Goal: Transaction & Acquisition: Purchase product/service

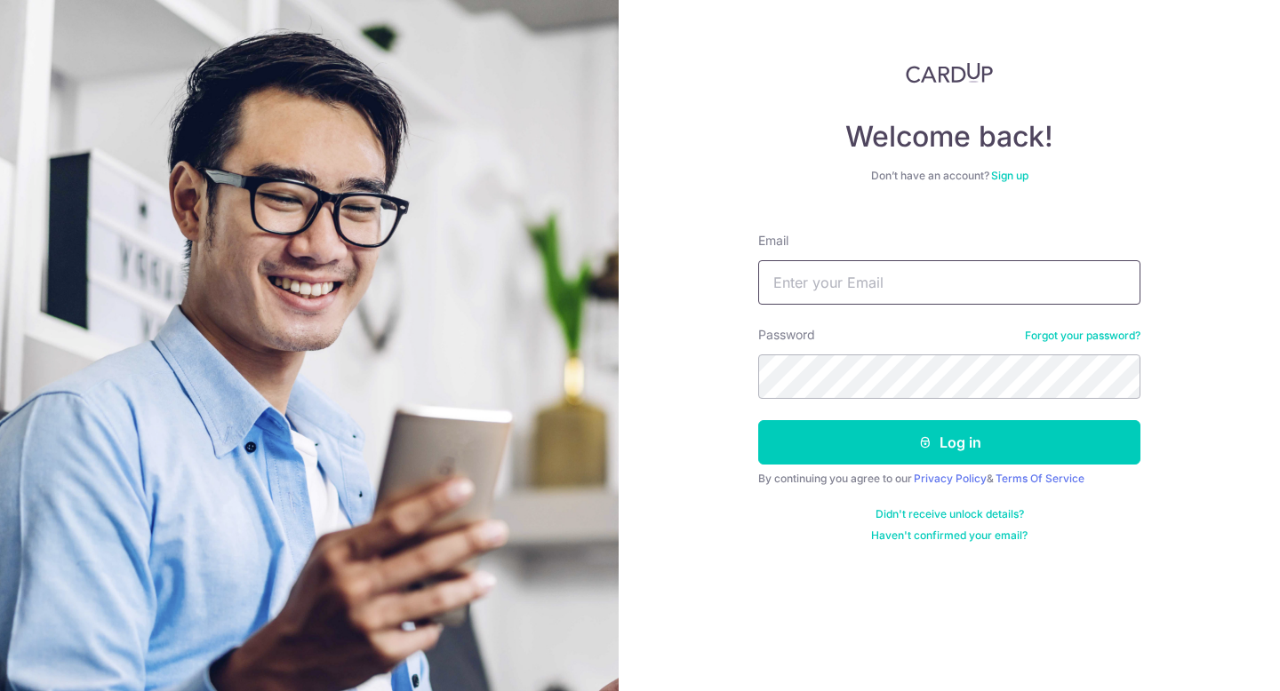
click at [844, 283] on input "Email" at bounding box center [949, 282] width 382 height 44
type input "gnoekeehc@gmail.com"
click at [758, 420] on button "Log in" at bounding box center [949, 442] width 382 height 44
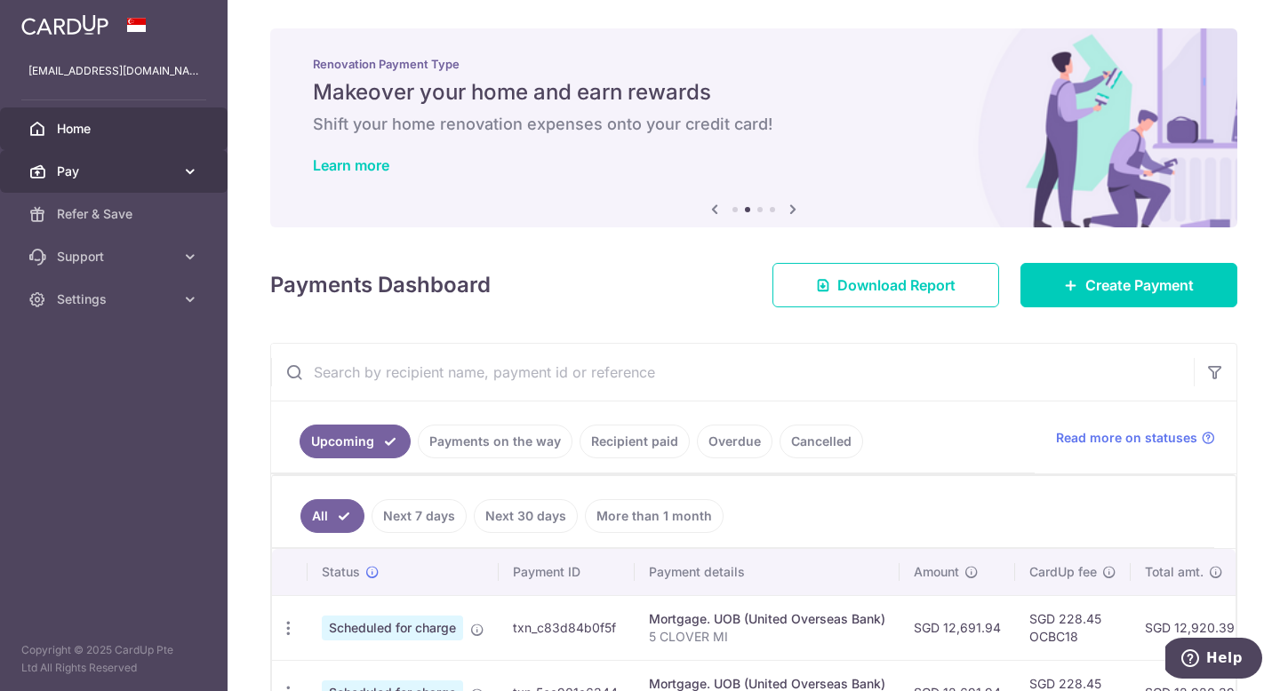
click at [185, 167] on icon at bounding box center [190, 172] width 18 height 18
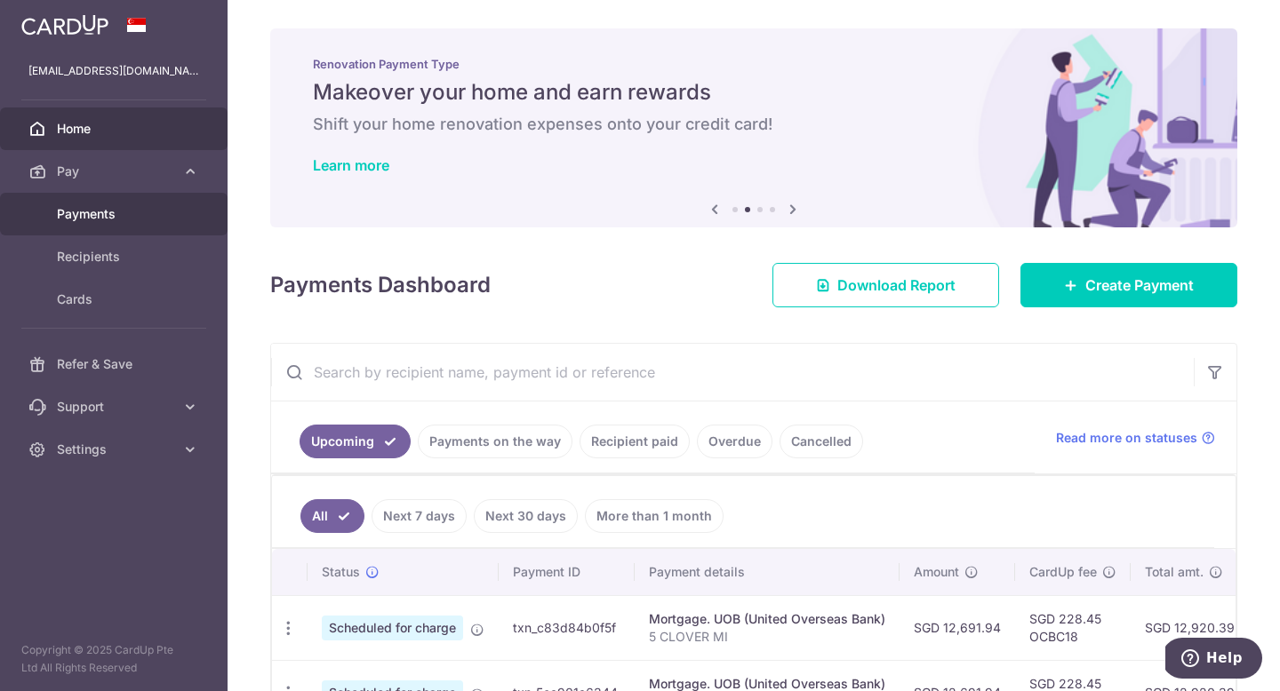
click at [101, 220] on span "Payments" at bounding box center [115, 214] width 117 height 18
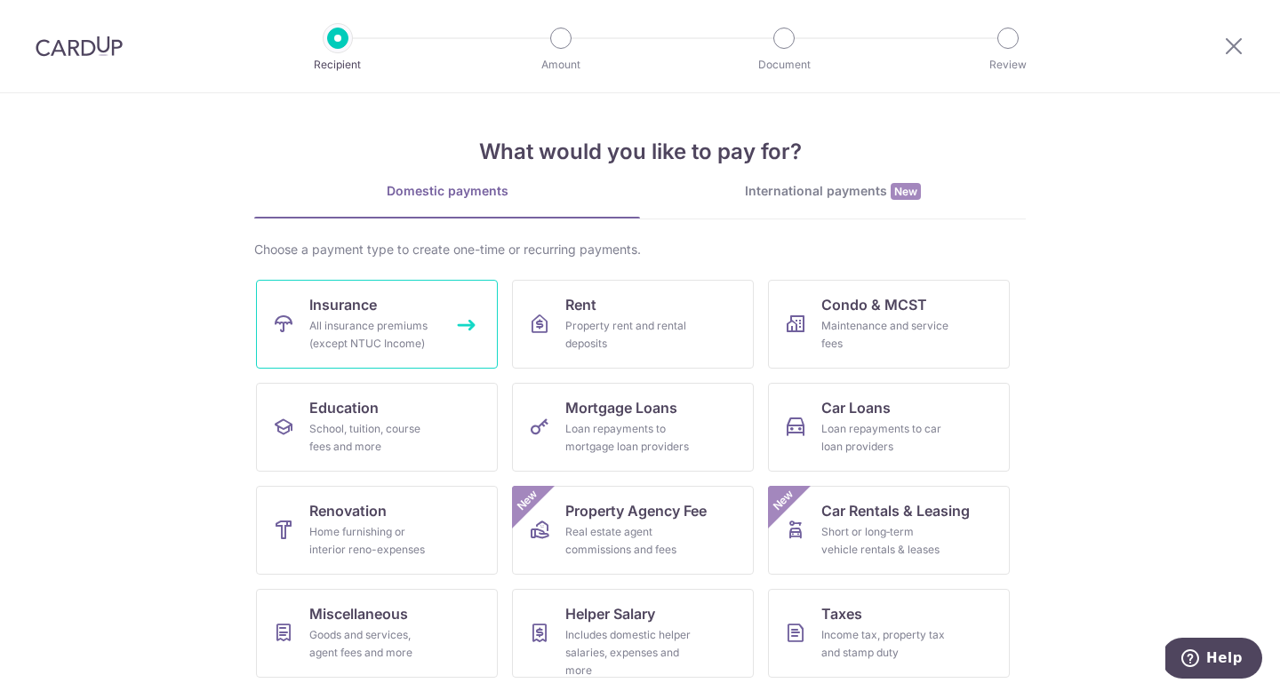
click at [365, 332] on div "All insurance premiums (except NTUC Income)" at bounding box center [373, 335] width 128 height 36
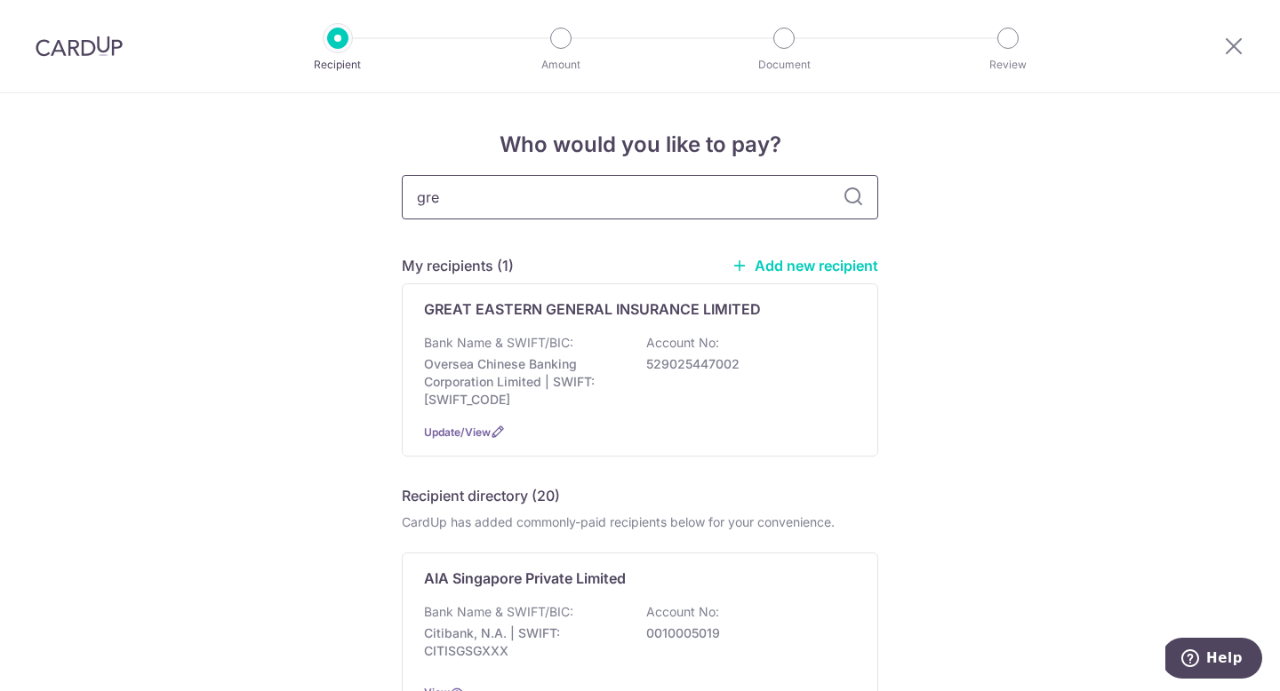
type input "grea"
type input "great eas"
type input "great eat"
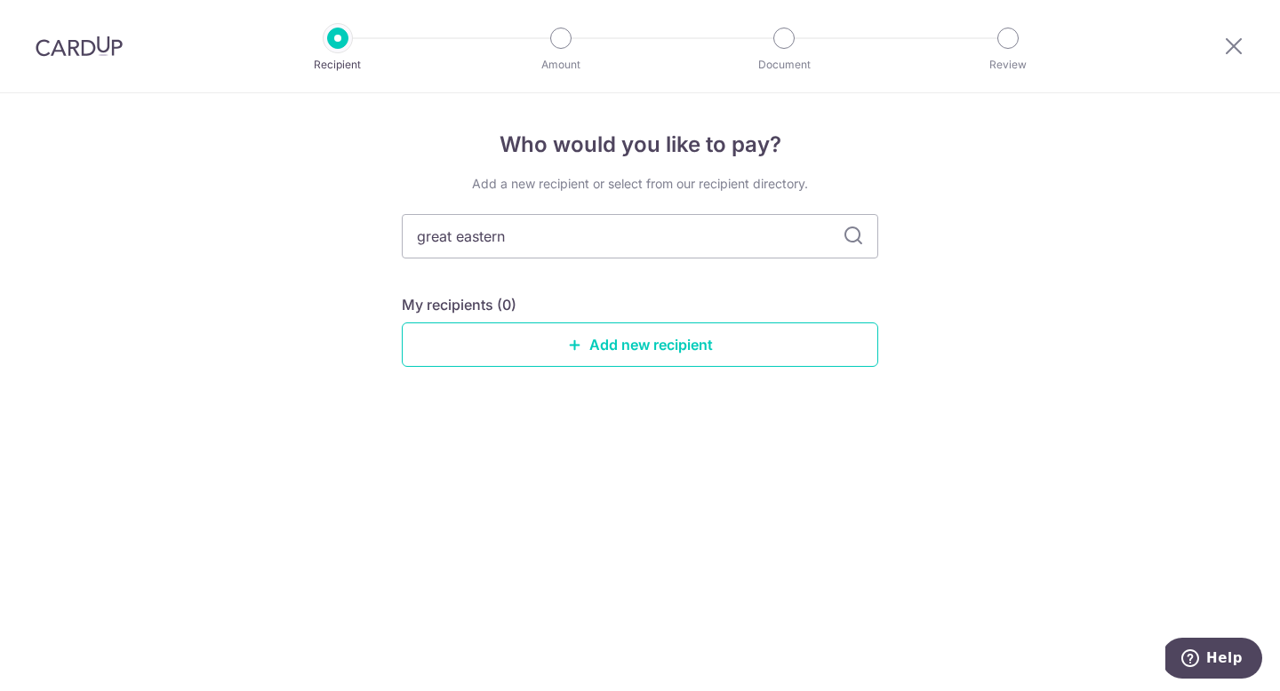
type input "great eastern"
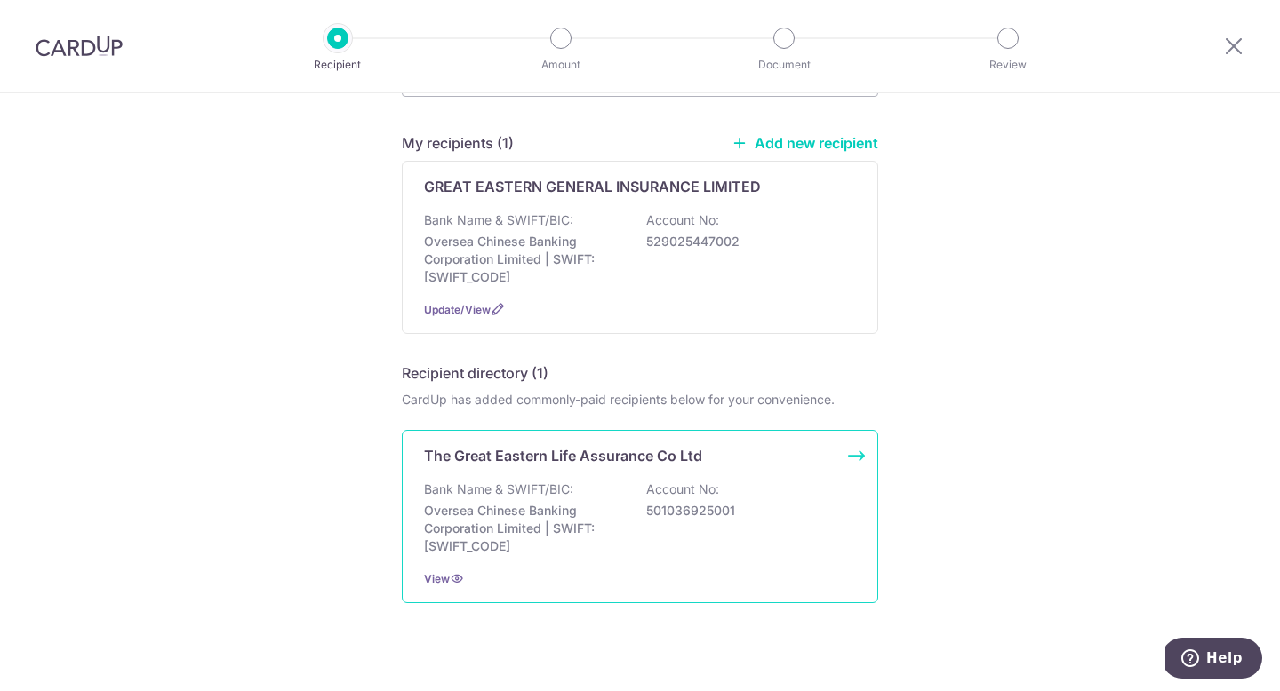
scroll to position [140, 0]
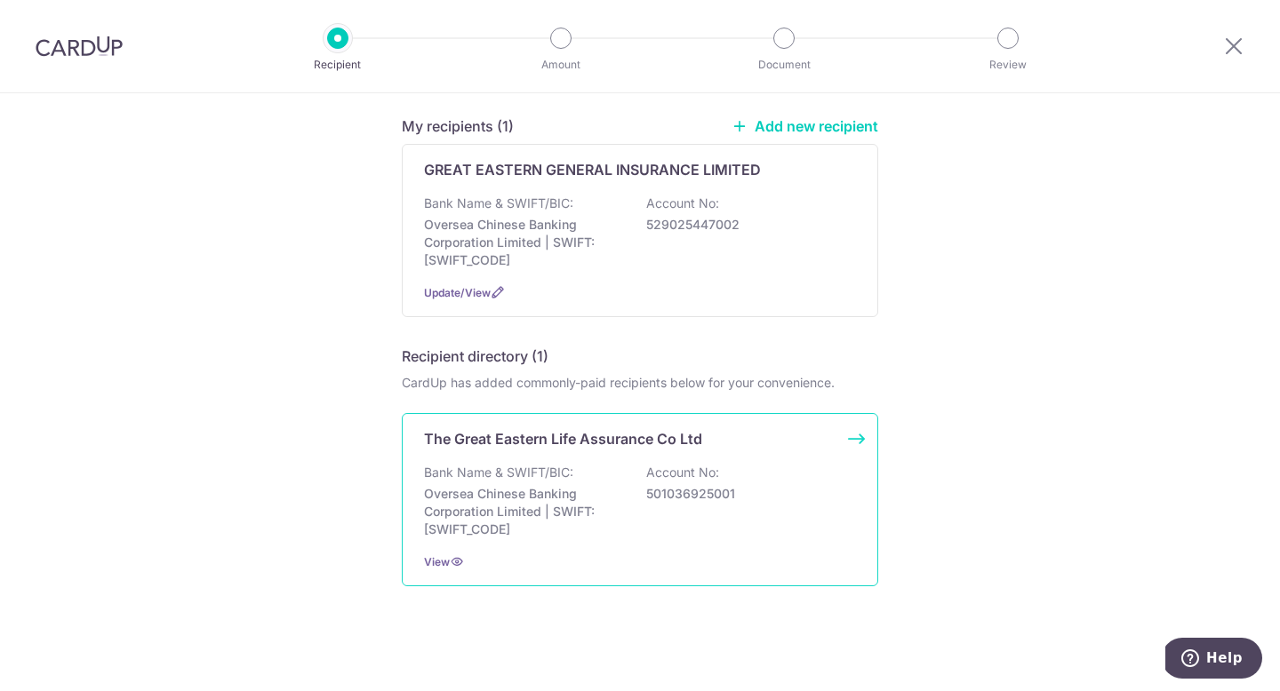
click at [851, 441] on div "The Great Eastern Life Assurance Co Ltd Bank Name & SWIFT/BIC: Oversea Chinese …" at bounding box center [640, 499] width 476 height 173
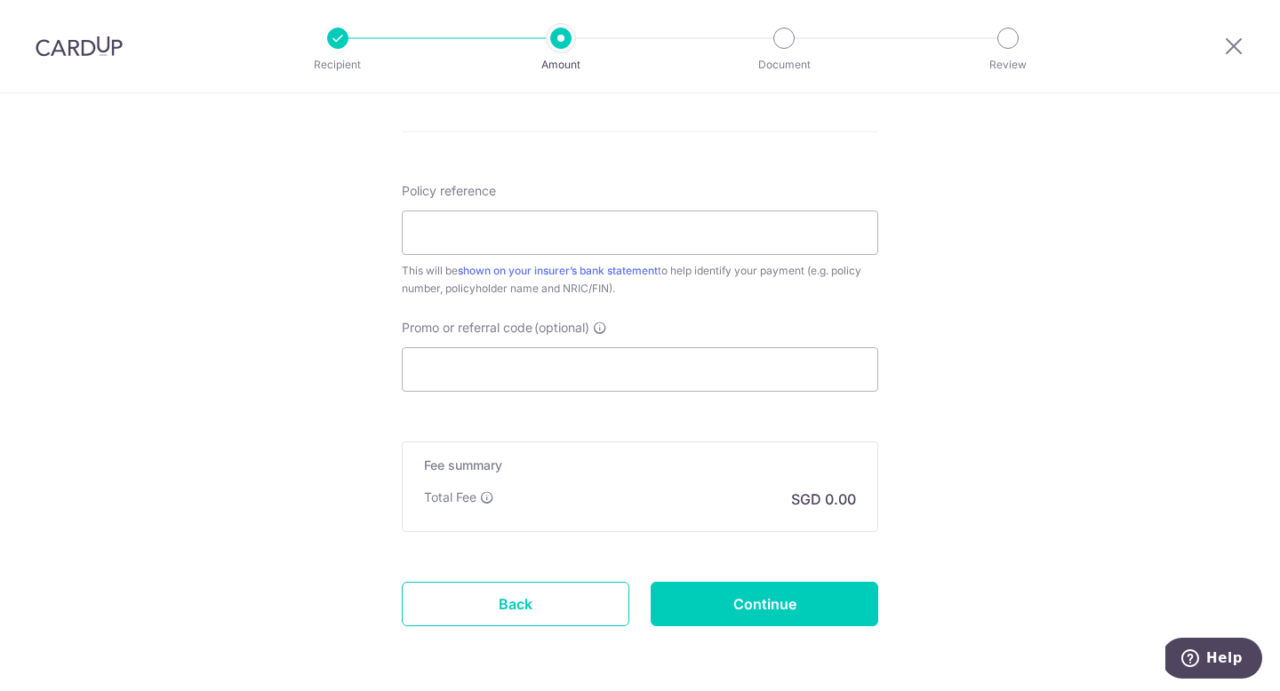
scroll to position [1010, 0]
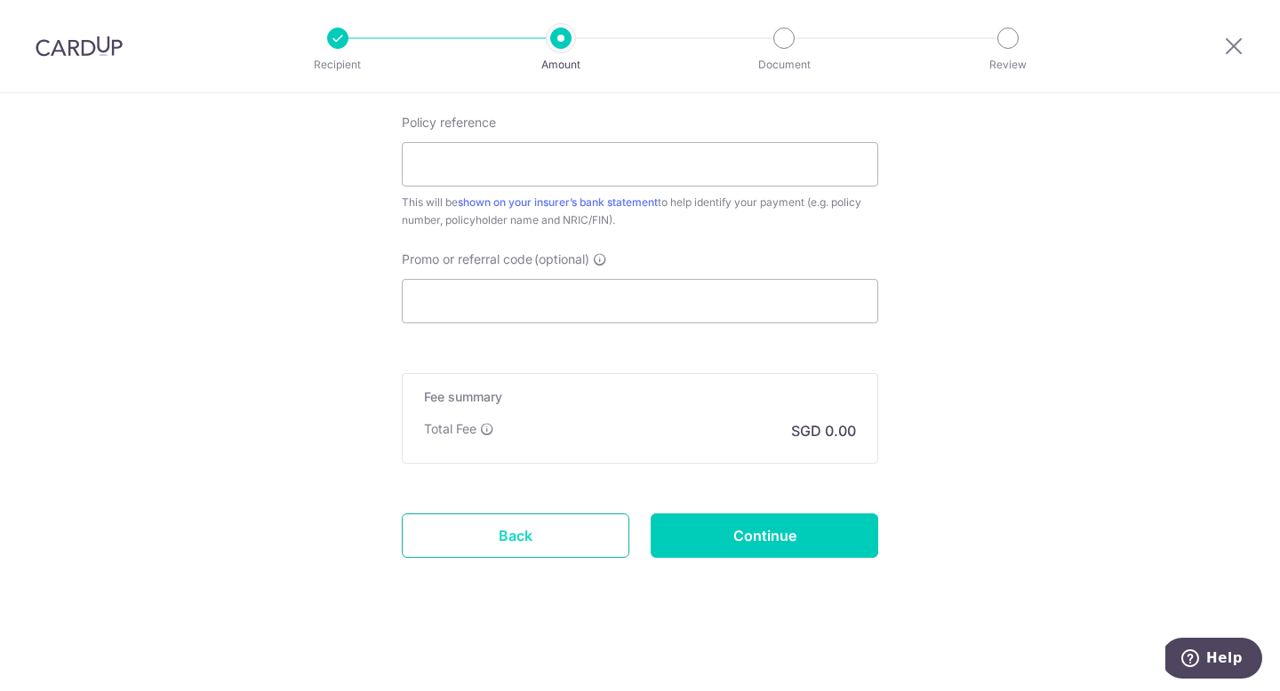
click at [533, 523] on link "Back" at bounding box center [516, 536] width 228 height 44
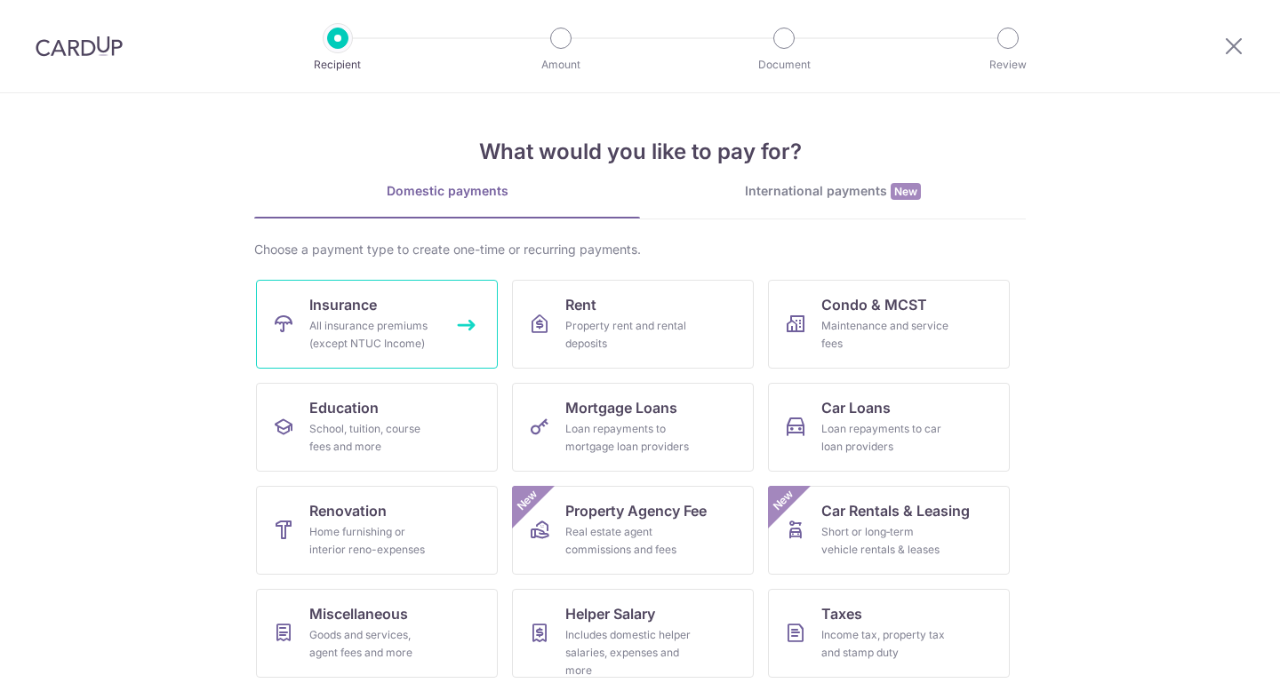
click at [341, 333] on div "All insurance premiums (except NTUC Income)" at bounding box center [373, 335] width 128 height 36
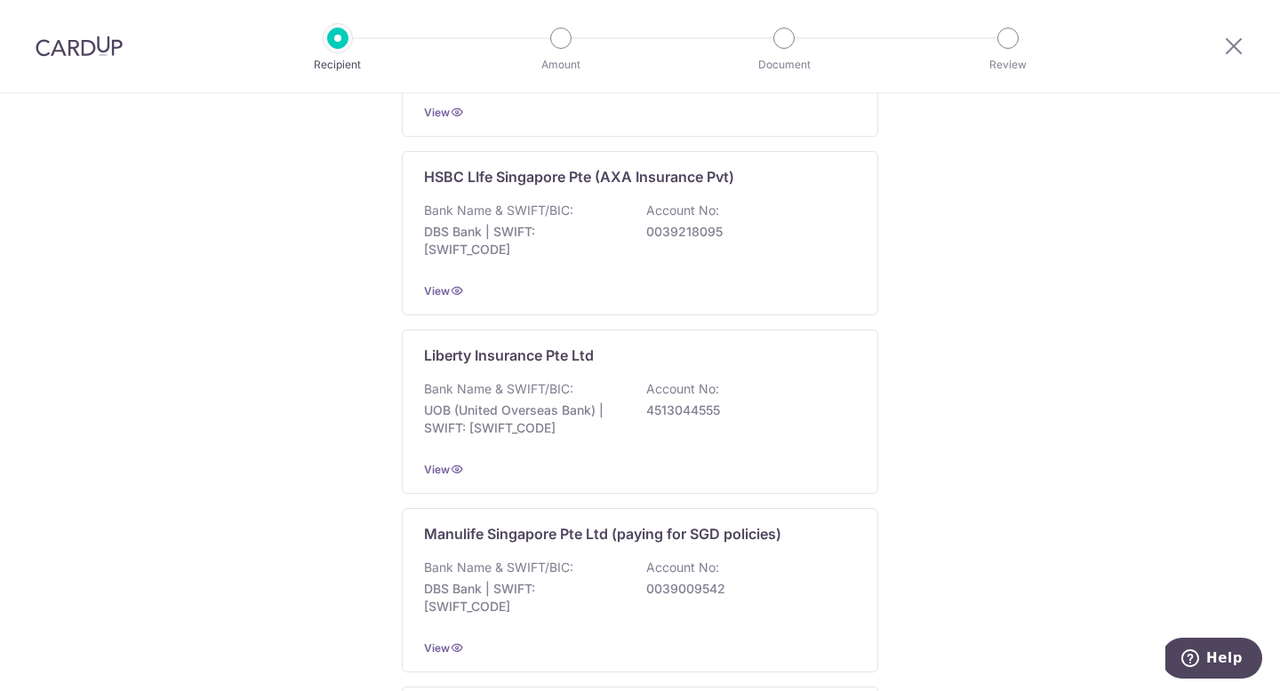
scroll to position [1783, 0]
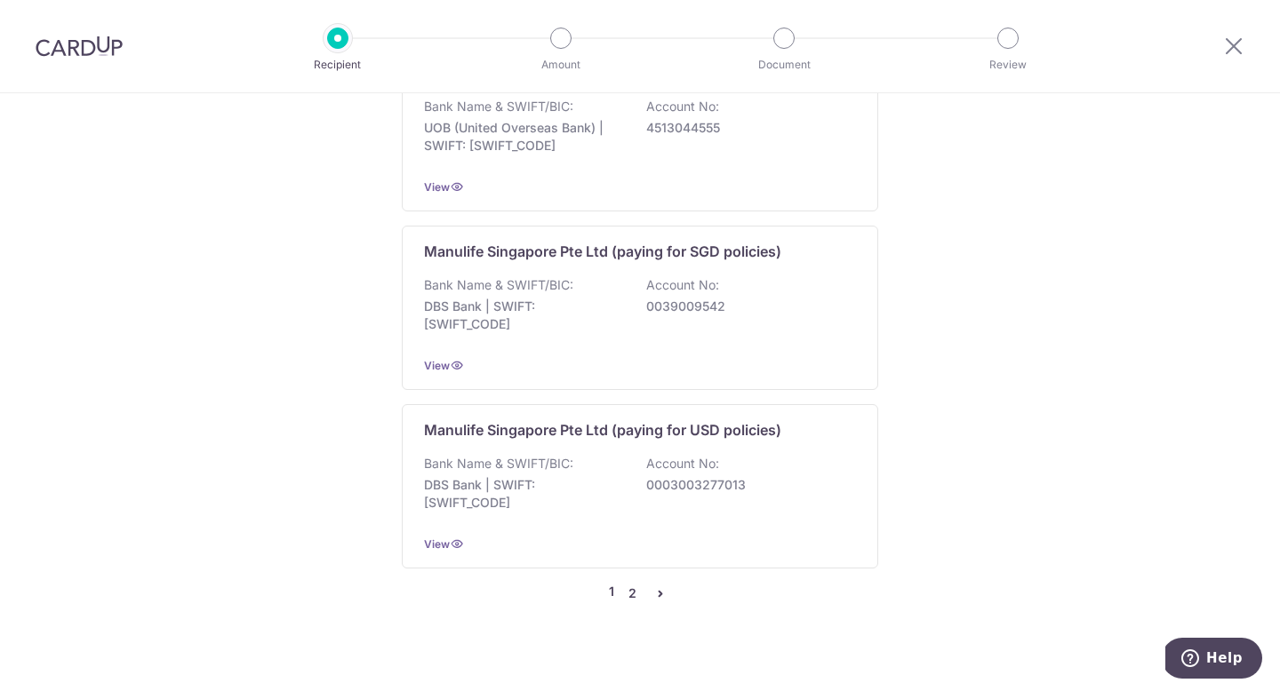
click at [628, 583] on link "2" at bounding box center [631, 593] width 21 height 21
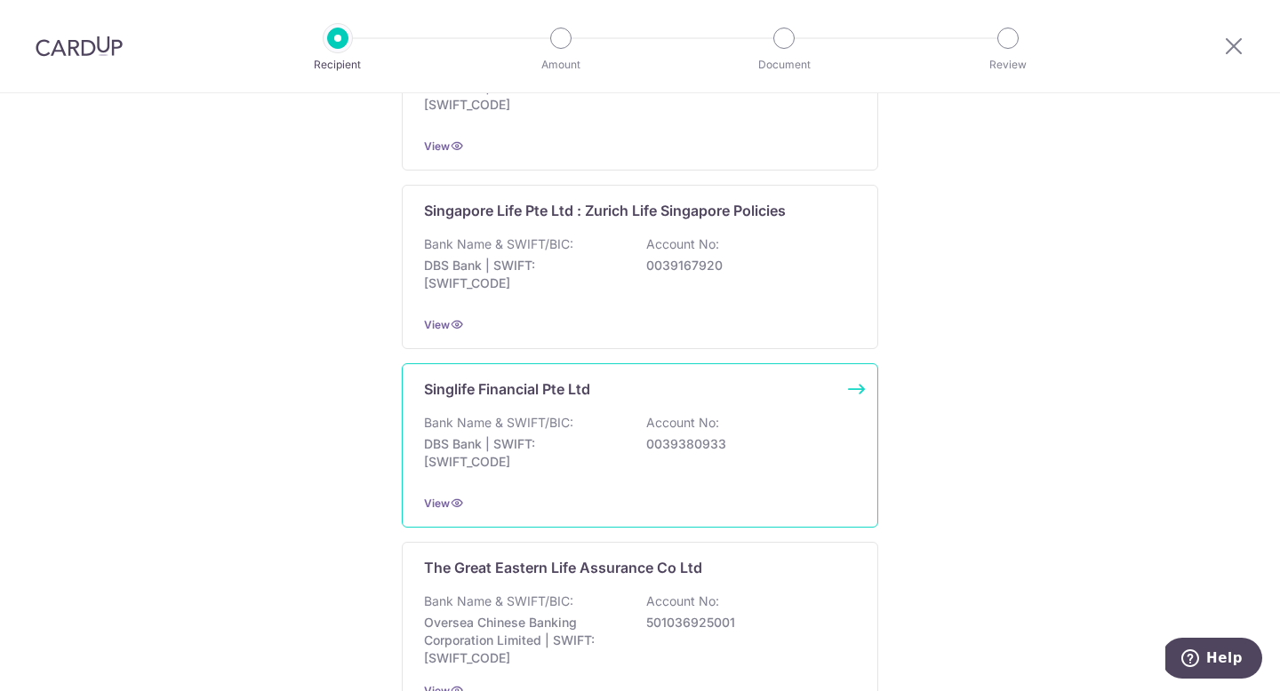
scroll to position [1450, 0]
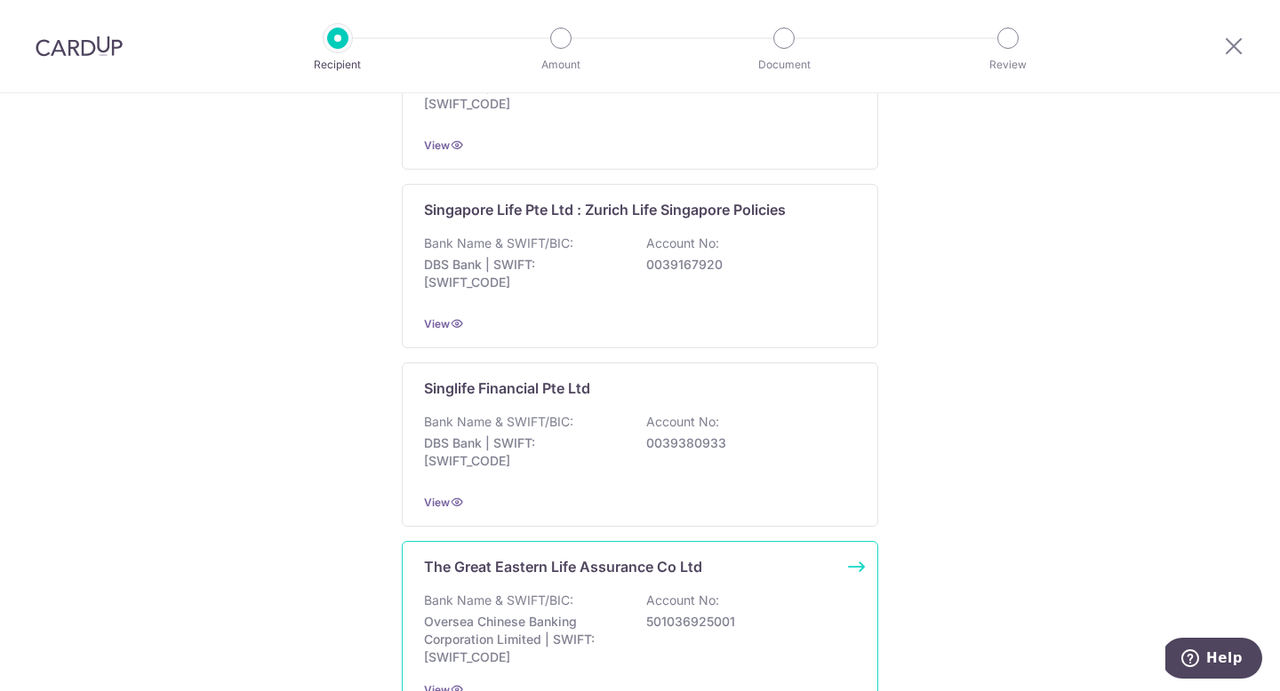
click at [567, 572] on p "The Great Eastern Life Assurance Co Ltd" at bounding box center [563, 566] width 278 height 21
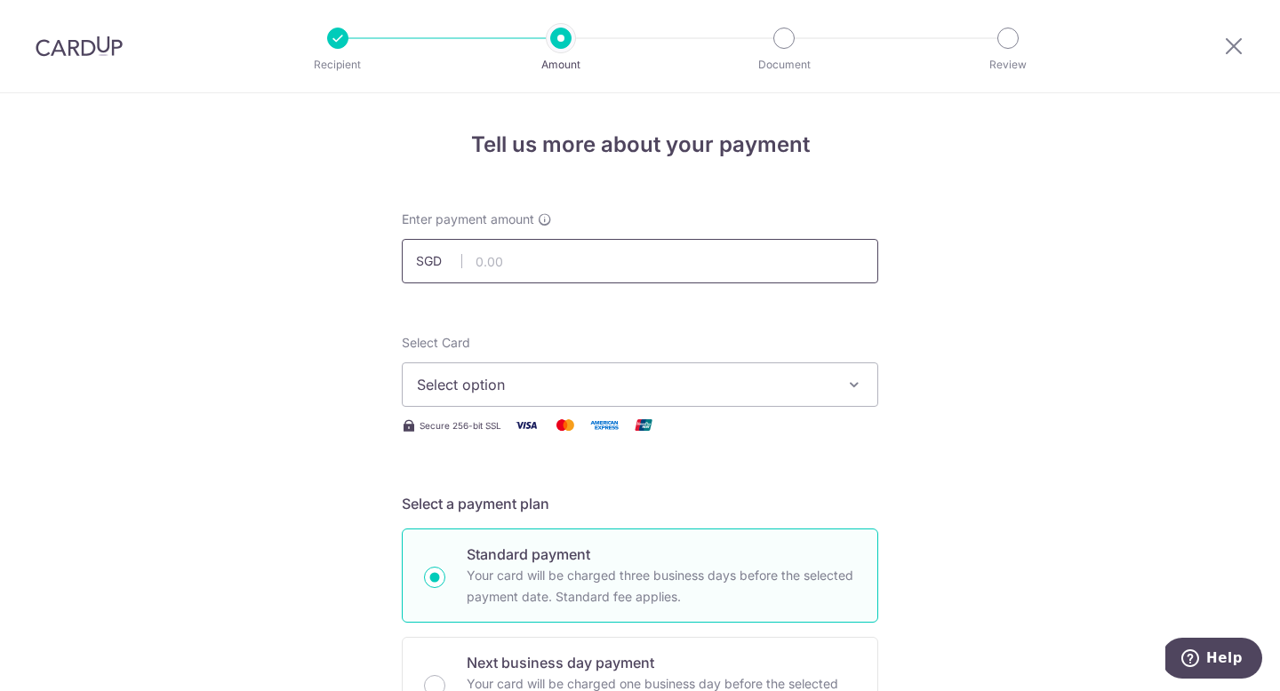
click at [515, 264] on input "text" at bounding box center [640, 261] width 476 height 44
click at [510, 260] on input "text" at bounding box center [640, 261] width 476 height 44
type input "2,098.84"
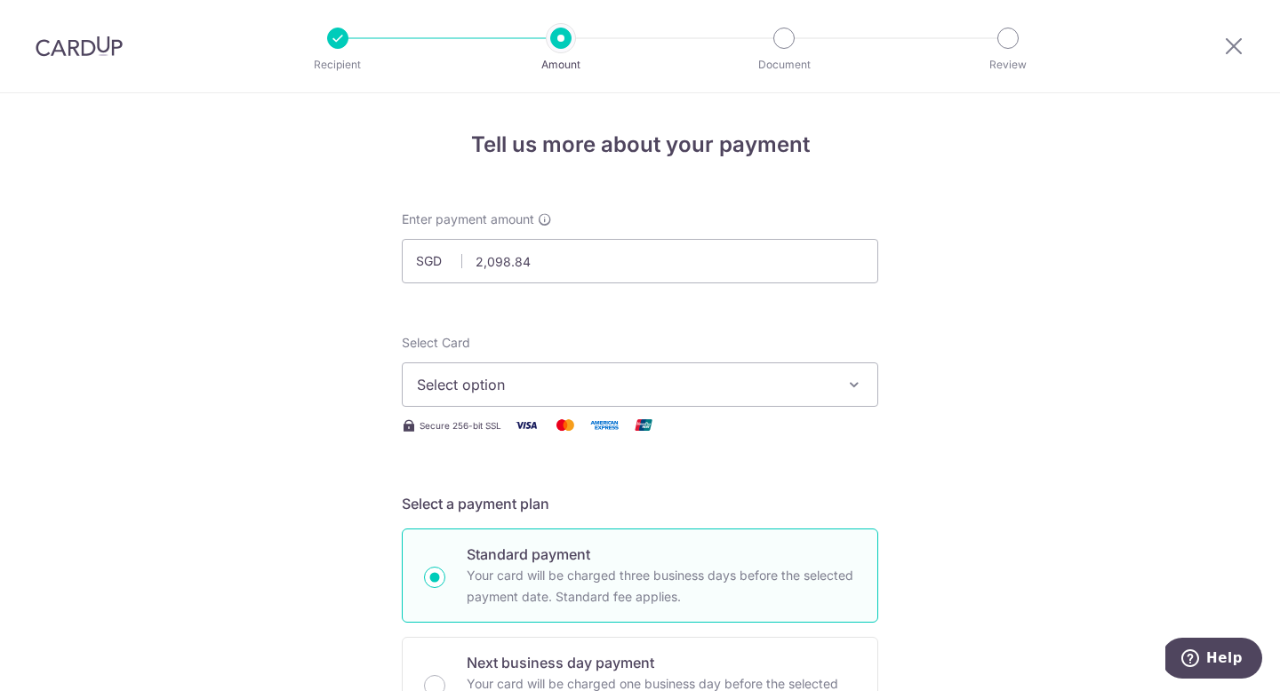
click at [537, 388] on span "Select option" at bounding box center [624, 384] width 414 height 21
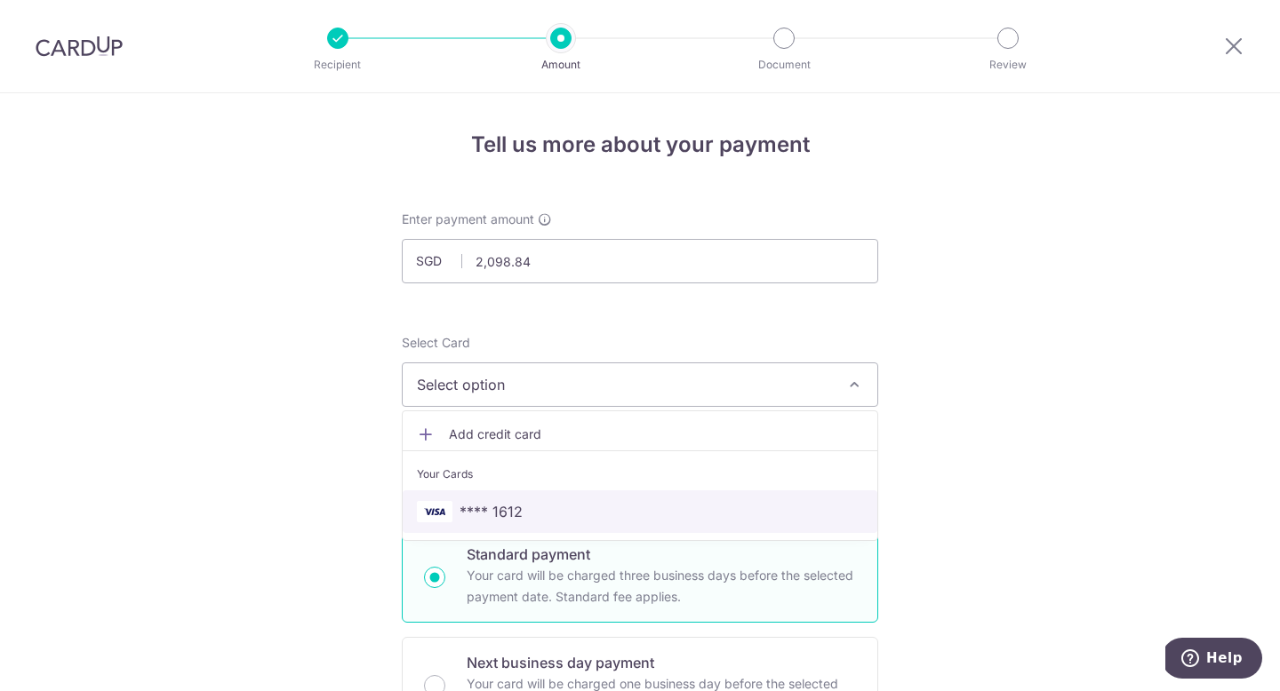
click at [541, 513] on span "**** 1612" at bounding box center [640, 511] width 446 height 21
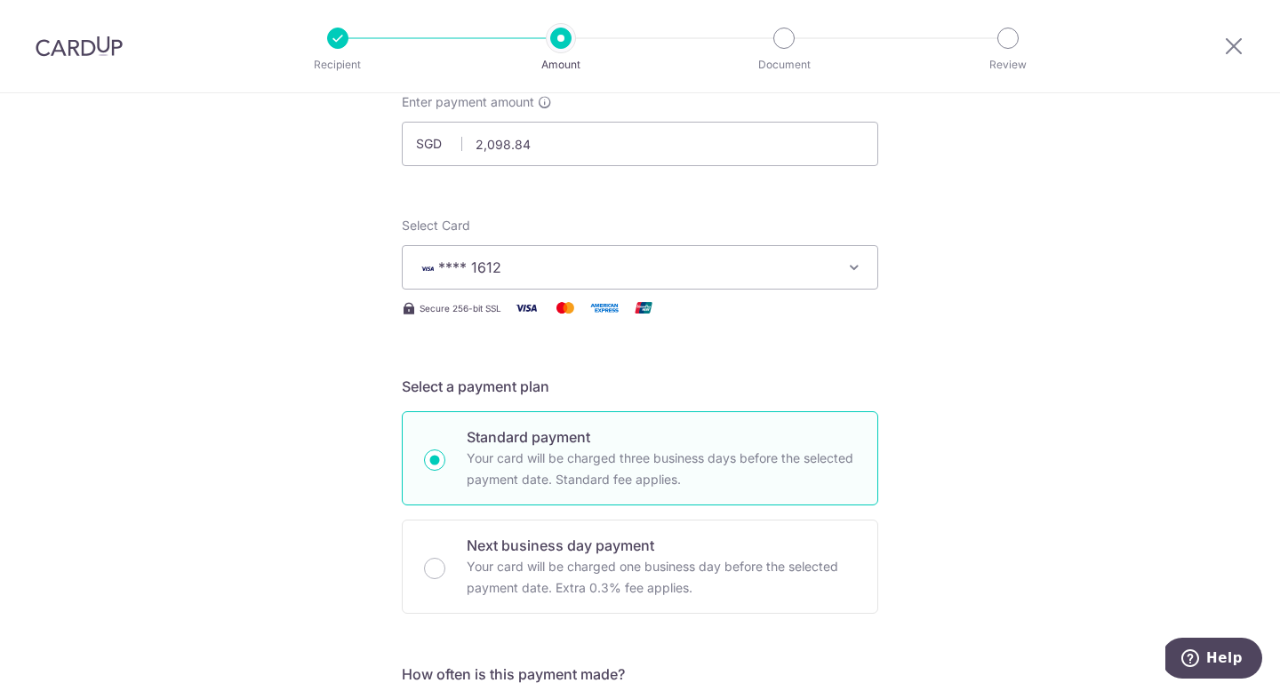
scroll to position [249, 0]
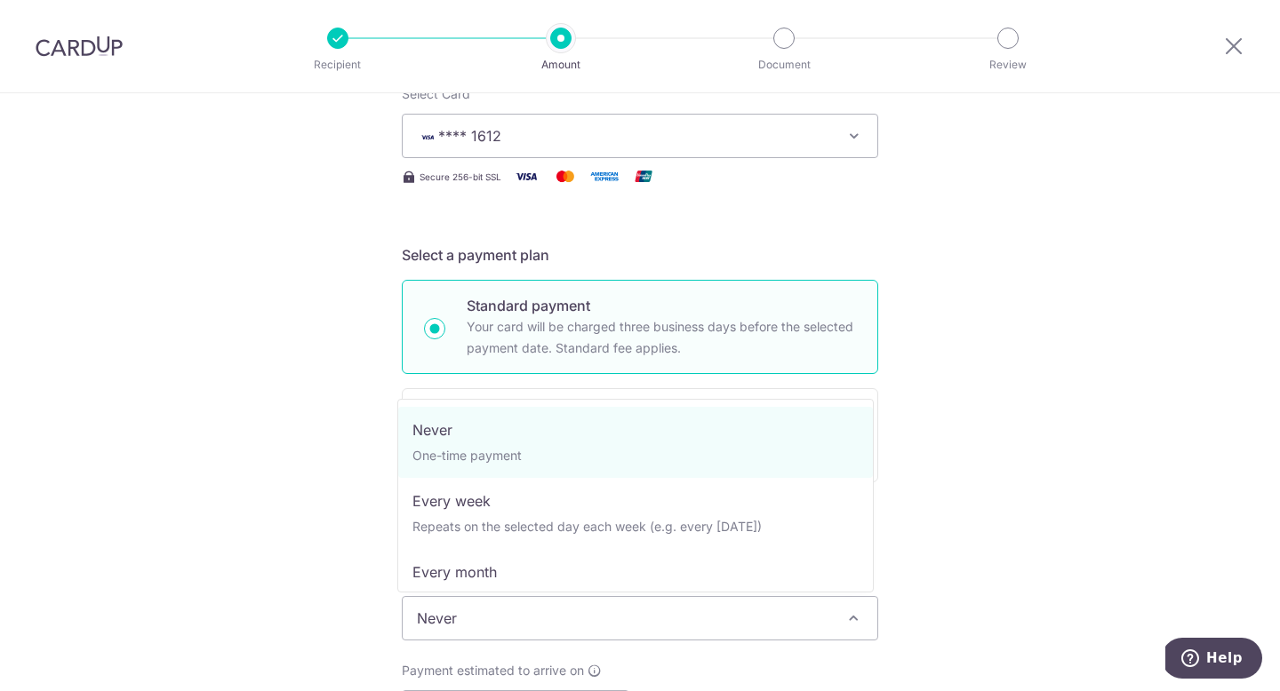
click at [854, 625] on span at bounding box center [853, 618] width 21 height 21
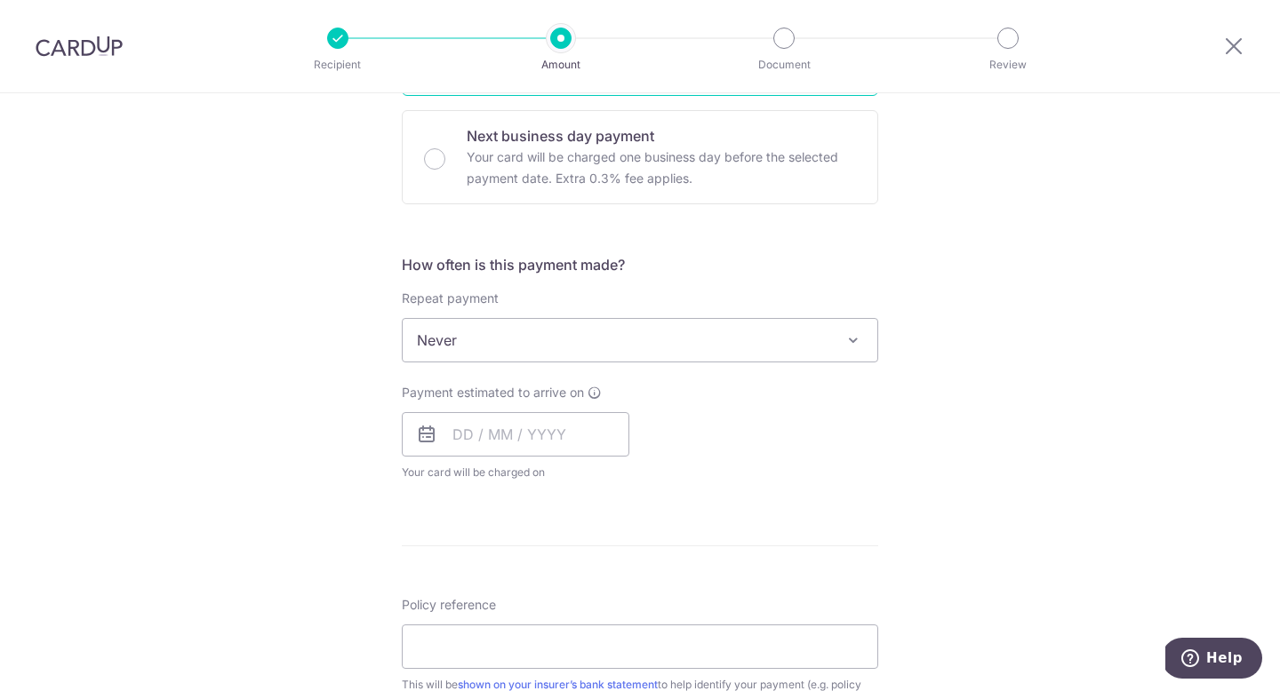
scroll to position [529, 0]
click at [452, 433] on input "text" at bounding box center [516, 433] width 228 height 44
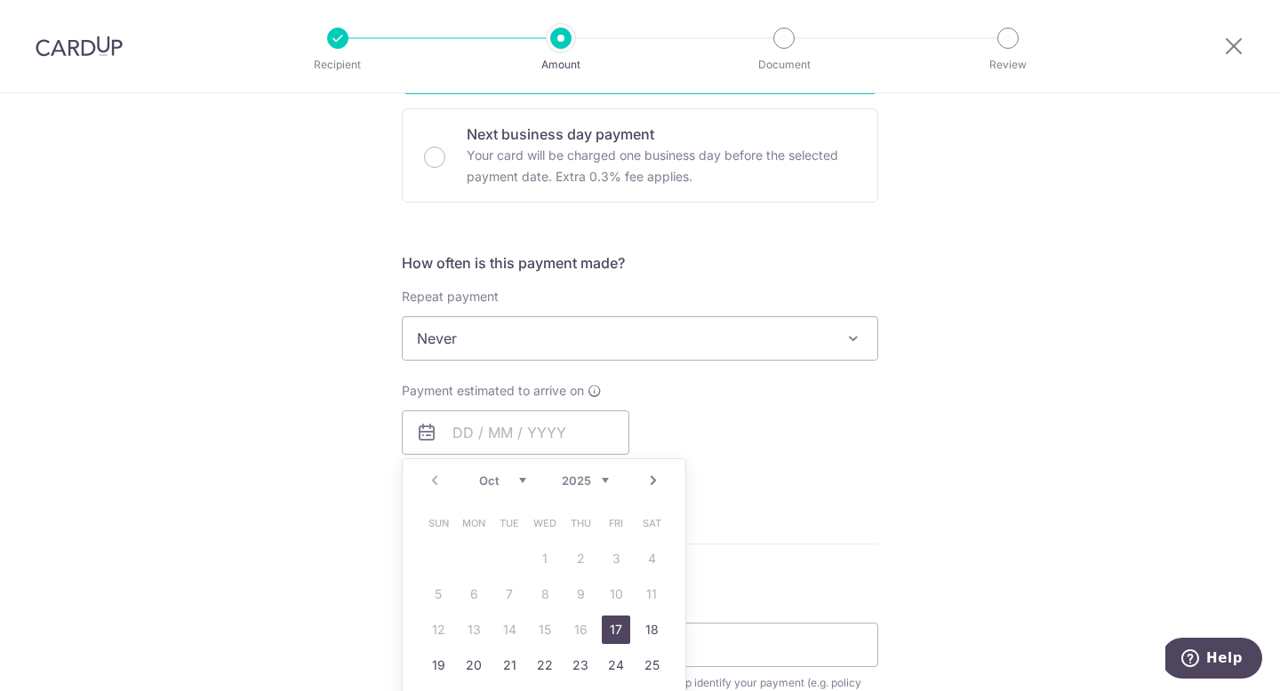
click at [619, 630] on link "17" at bounding box center [616, 630] width 28 height 28
type input "[DATE]"
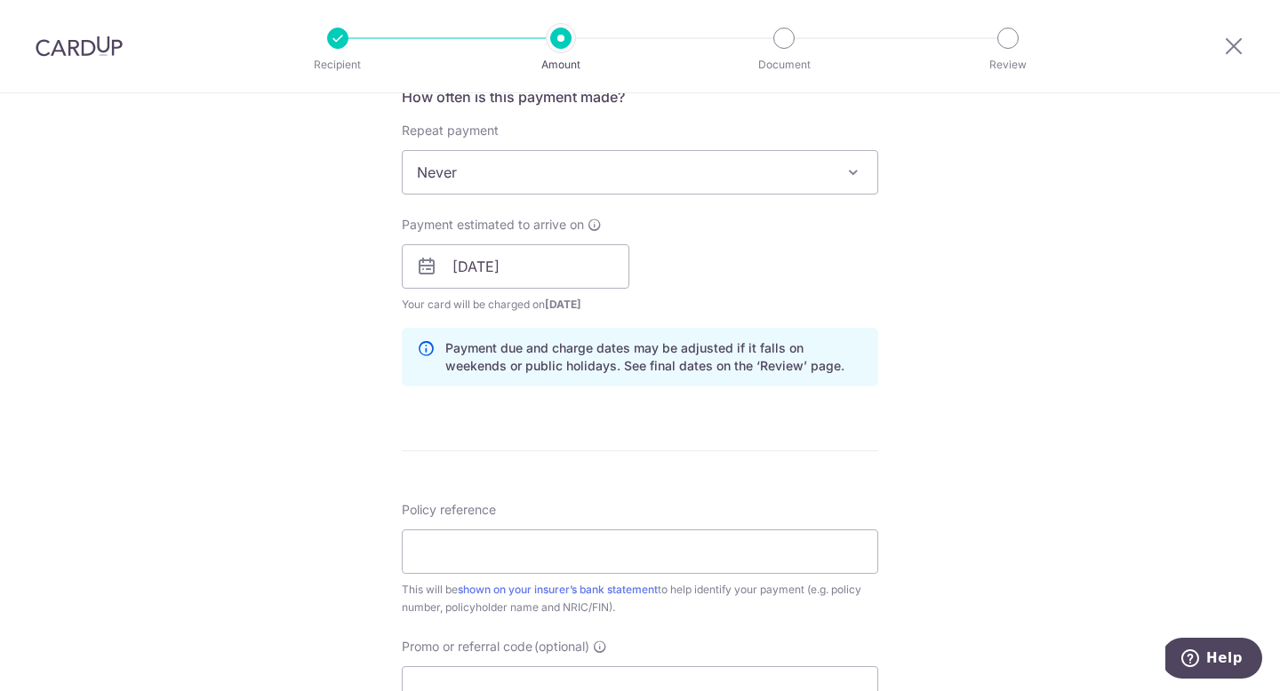
scroll to position [936, 0]
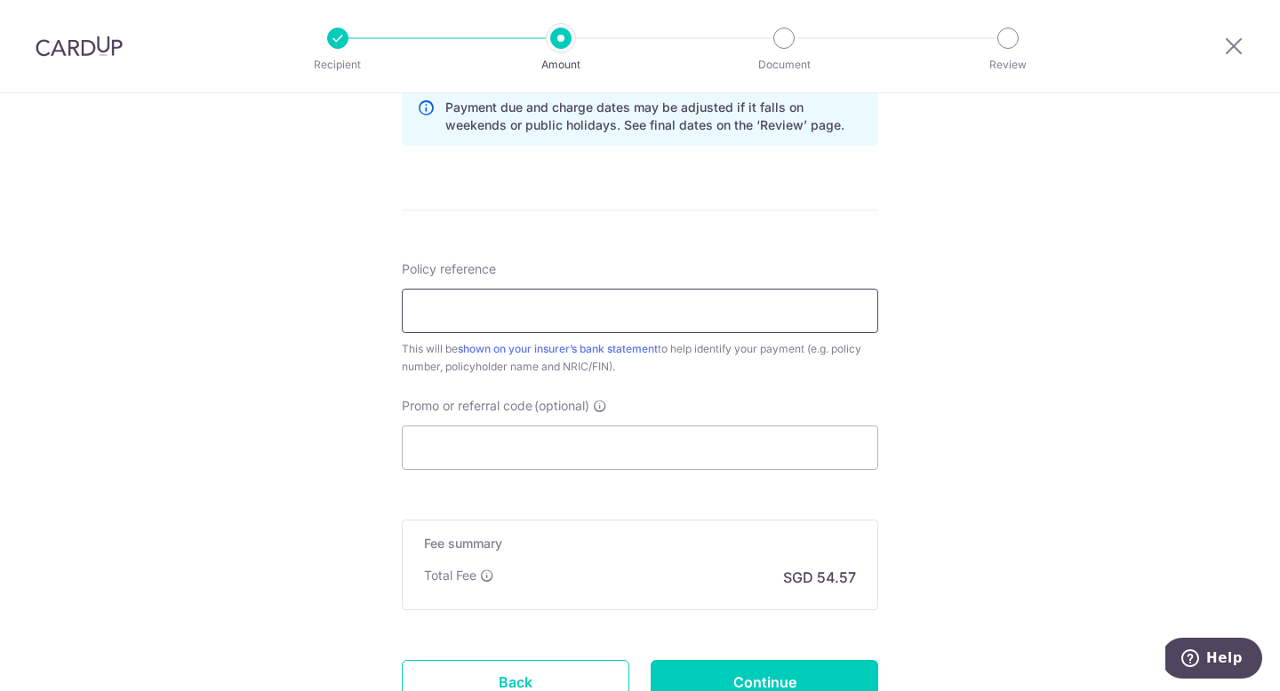
click at [422, 314] on input "Policy reference" at bounding box center [640, 311] width 476 height 44
type input "00831"
